Goal: Information Seeking & Learning: Learn about a topic

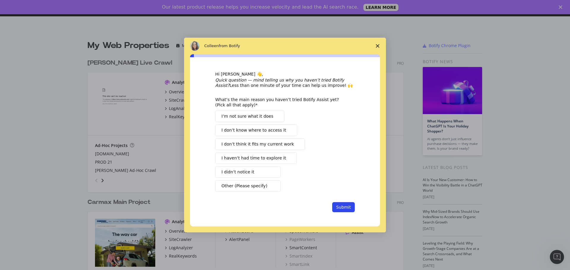
click at [378, 46] on polygon "Close survey" at bounding box center [378, 46] width 4 height 4
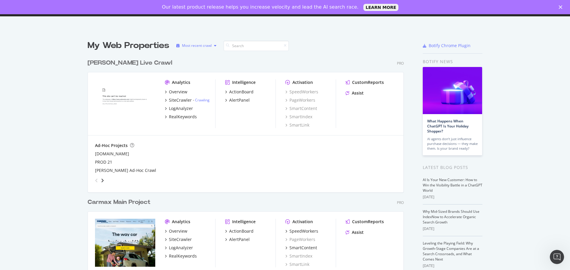
click at [203, 46] on div "Most recent crawl" at bounding box center [197, 46] width 30 height 4
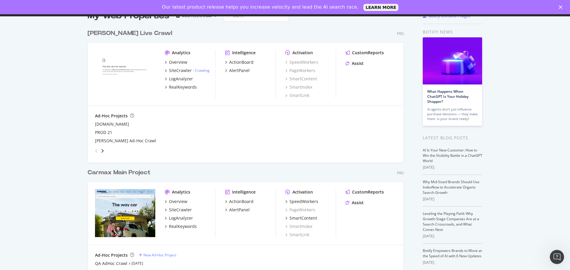
scroll to position [56, 0]
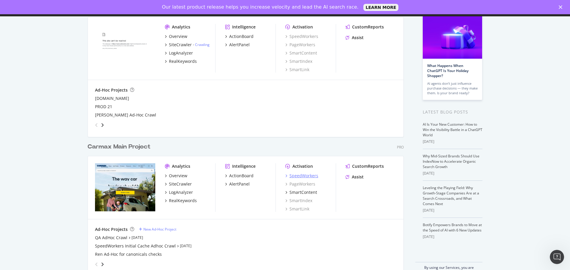
click at [307, 178] on div "SpeedWorkers" at bounding box center [303, 176] width 29 height 6
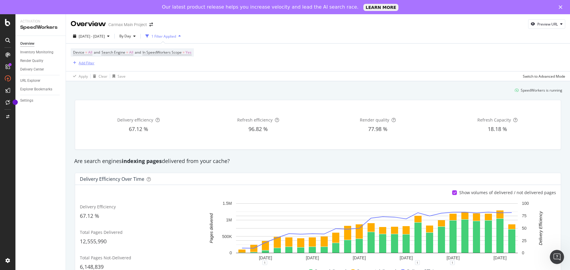
click at [90, 65] on div "Add Filter" at bounding box center [87, 63] width 16 height 5
click at [95, 108] on div "URL Scheme" at bounding box center [123, 105] width 102 height 8
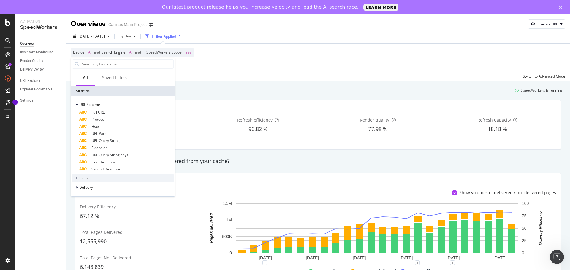
click at [87, 178] on span "Cache" at bounding box center [84, 178] width 10 height 5
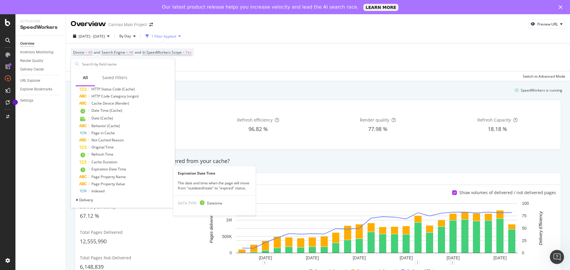
scroll to position [150, 0]
click at [89, 199] on span "Delivery" at bounding box center [86, 199] width 14 height 5
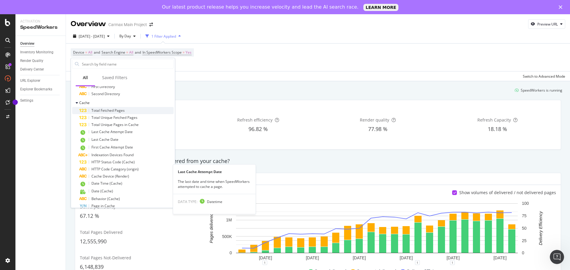
scroll to position [0, 0]
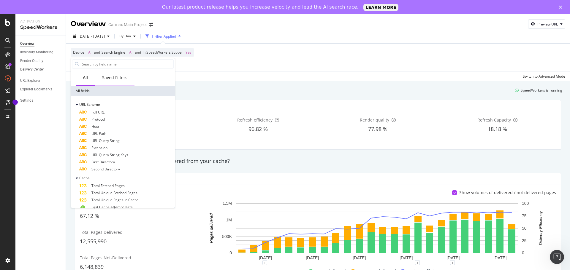
click at [117, 78] on div "Saved Filters" at bounding box center [114, 78] width 25 height 6
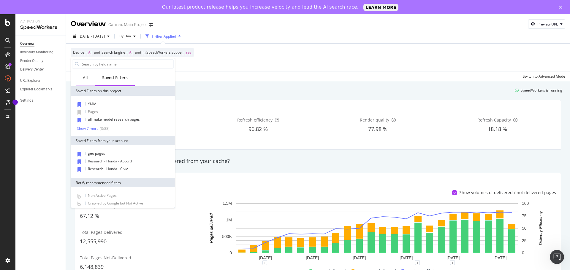
click at [86, 78] on div "All" at bounding box center [85, 78] width 5 height 6
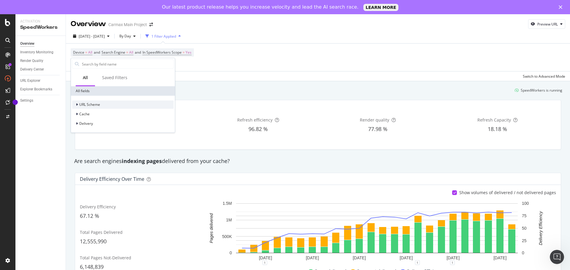
click at [91, 101] on div "URL Scheme" at bounding box center [123, 105] width 102 height 8
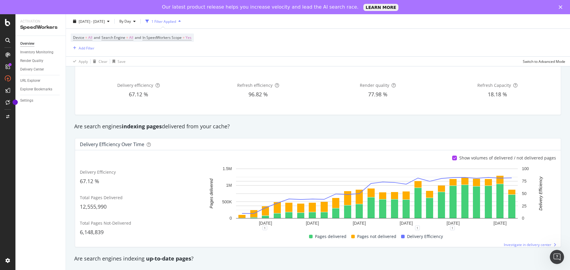
scroll to position [89, 0]
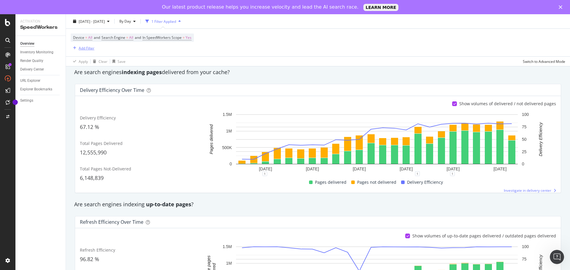
click at [91, 48] on div "Add Filter" at bounding box center [87, 47] width 16 height 5
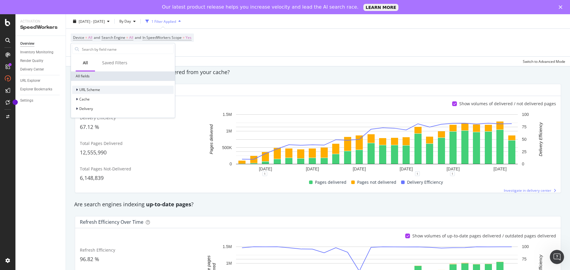
click at [88, 88] on span "URL Scheme" at bounding box center [89, 89] width 21 height 5
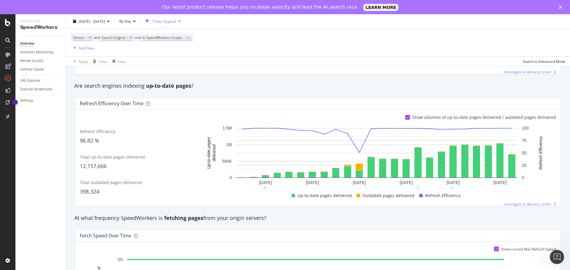
scroll to position [148, 0]
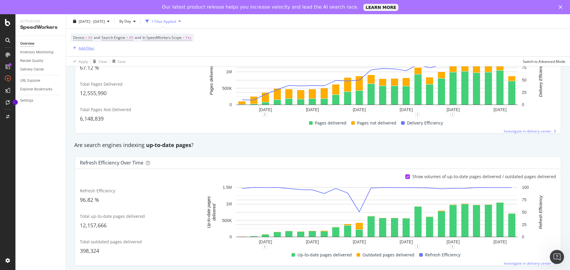
click at [83, 49] on div "Add Filter" at bounding box center [87, 47] width 16 height 5
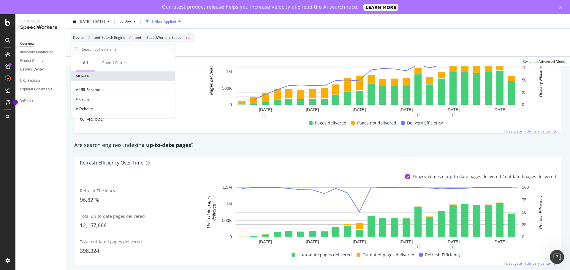
click at [83, 94] on div "URL Scheme Cache Delivery" at bounding box center [123, 99] width 102 height 27
click at [84, 107] on span "Delivery" at bounding box center [86, 108] width 14 height 5
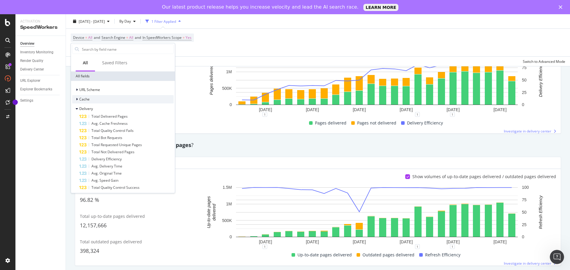
click at [86, 100] on span "Cache" at bounding box center [84, 99] width 10 height 5
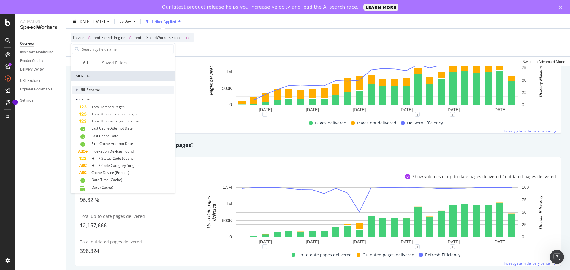
click at [88, 89] on span "URL Scheme" at bounding box center [89, 89] width 21 height 5
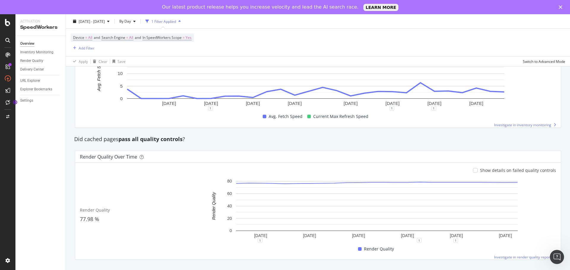
scroll to position [420, 0]
click at [37, 61] on div "Render Quality" at bounding box center [31, 61] width 23 height 6
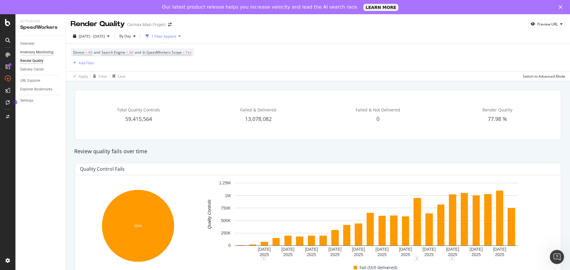
click at [41, 53] on div "Inventory Monitoring" at bounding box center [36, 52] width 33 height 6
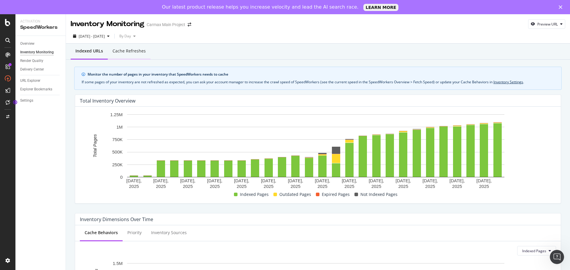
click at [139, 58] on div "Cache refreshes" at bounding box center [129, 51] width 43 height 16
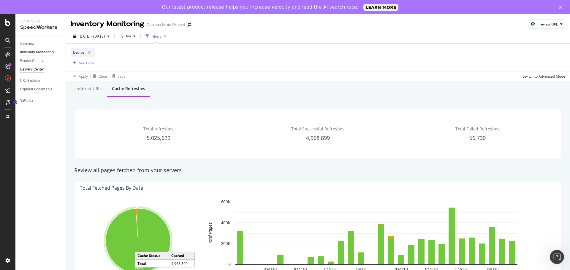
click at [34, 71] on div "Delivery Center" at bounding box center [32, 69] width 24 height 6
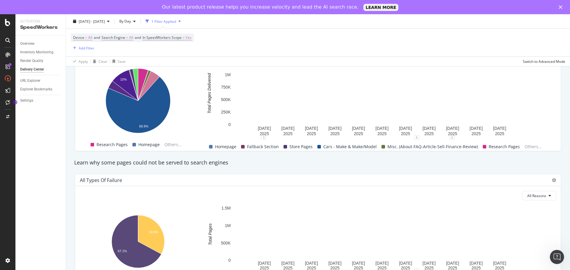
scroll to position [456, 0]
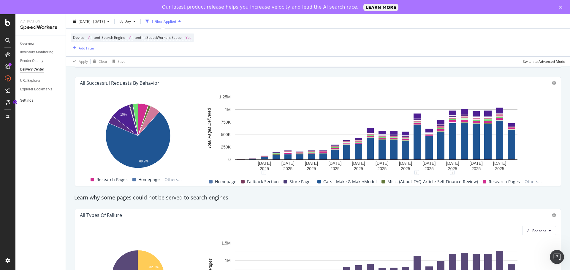
click at [40, 100] on link "Settings" at bounding box center [40, 101] width 41 height 6
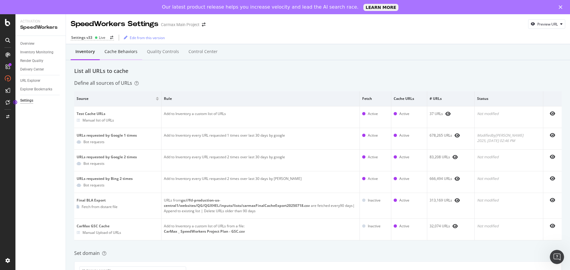
click at [126, 54] on div "Cache behaviors" at bounding box center [120, 52] width 33 height 6
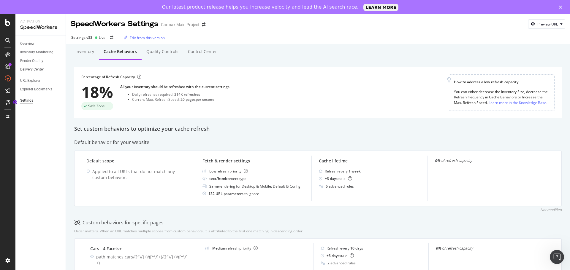
scroll to position [30, 0]
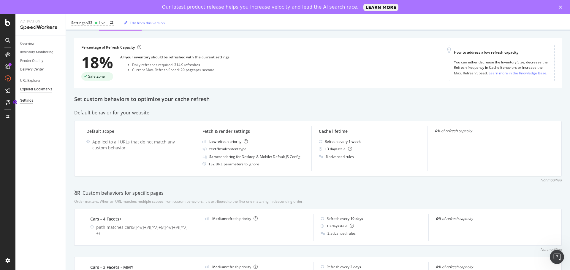
click at [51, 89] on div "Explorer Bookmarks" at bounding box center [36, 89] width 32 height 6
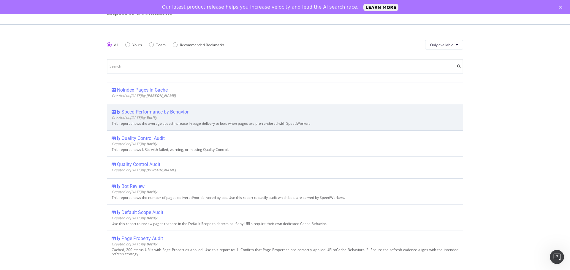
click at [183, 110] on div "Speed Performance by Behavior" at bounding box center [154, 112] width 67 height 6
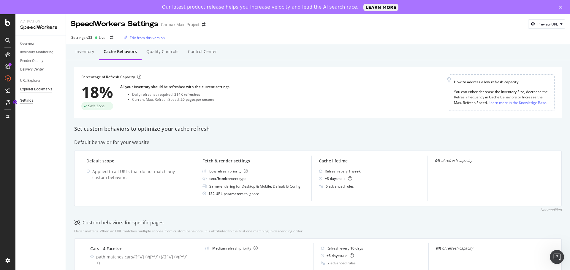
click at [40, 87] on div "Explorer Bookmarks" at bounding box center [36, 89] width 32 height 6
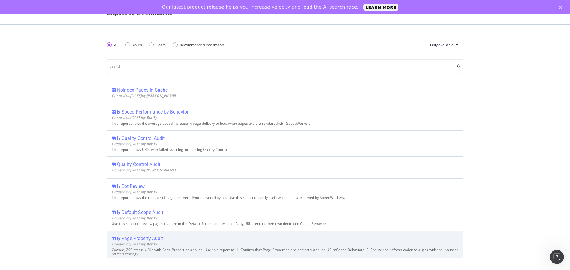
click at [159, 237] on div "Page Property Audit" at bounding box center [142, 239] width 42 height 6
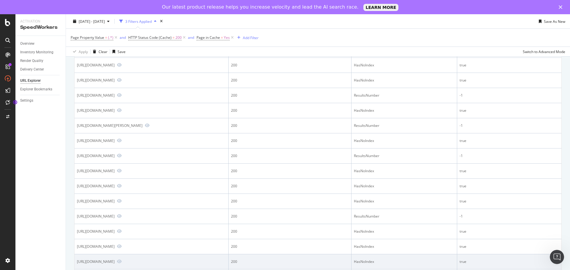
scroll to position [267, 0]
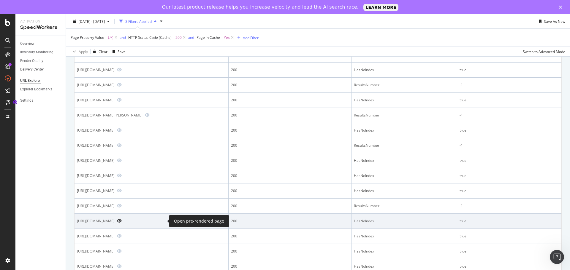
click at [122, 221] on icon "Preview https://www.carmax.com/cars/jaguar/f-pace/7244" at bounding box center [119, 221] width 5 height 4
drag, startPoint x: 159, startPoint y: 221, endPoint x: 77, endPoint y: 225, distance: 82.4
click at [77, 225] on td "[URL][DOMAIN_NAME]" at bounding box center [152, 221] width 154 height 15
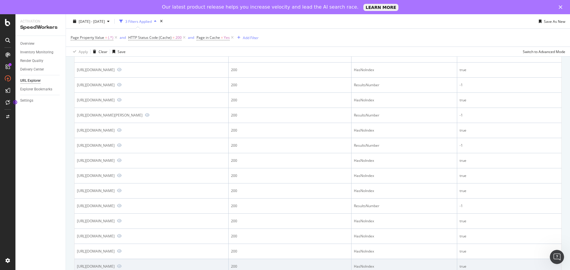
copy div "[URL][DOMAIN_NAME]"
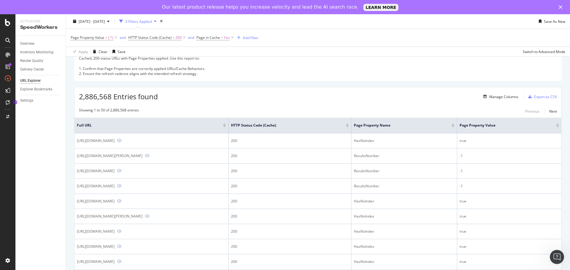
scroll to position [0, 0]
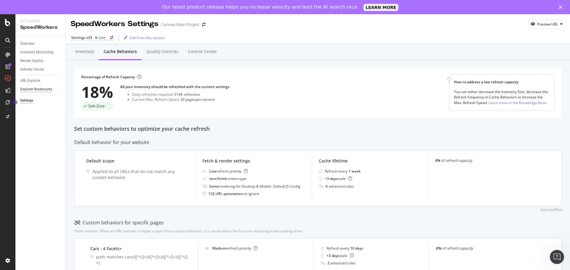
click at [32, 88] on div "Explorer Bookmarks" at bounding box center [36, 89] width 32 height 6
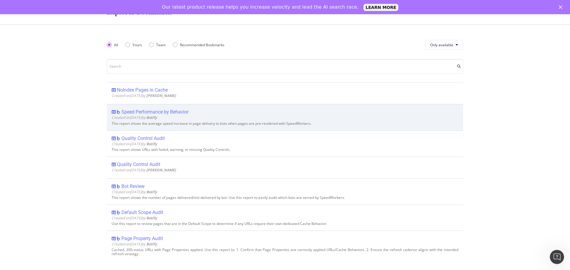
click at [146, 112] on div "Speed Performance by Behavior" at bounding box center [154, 112] width 67 height 6
